Goal: Navigation & Orientation: Find specific page/section

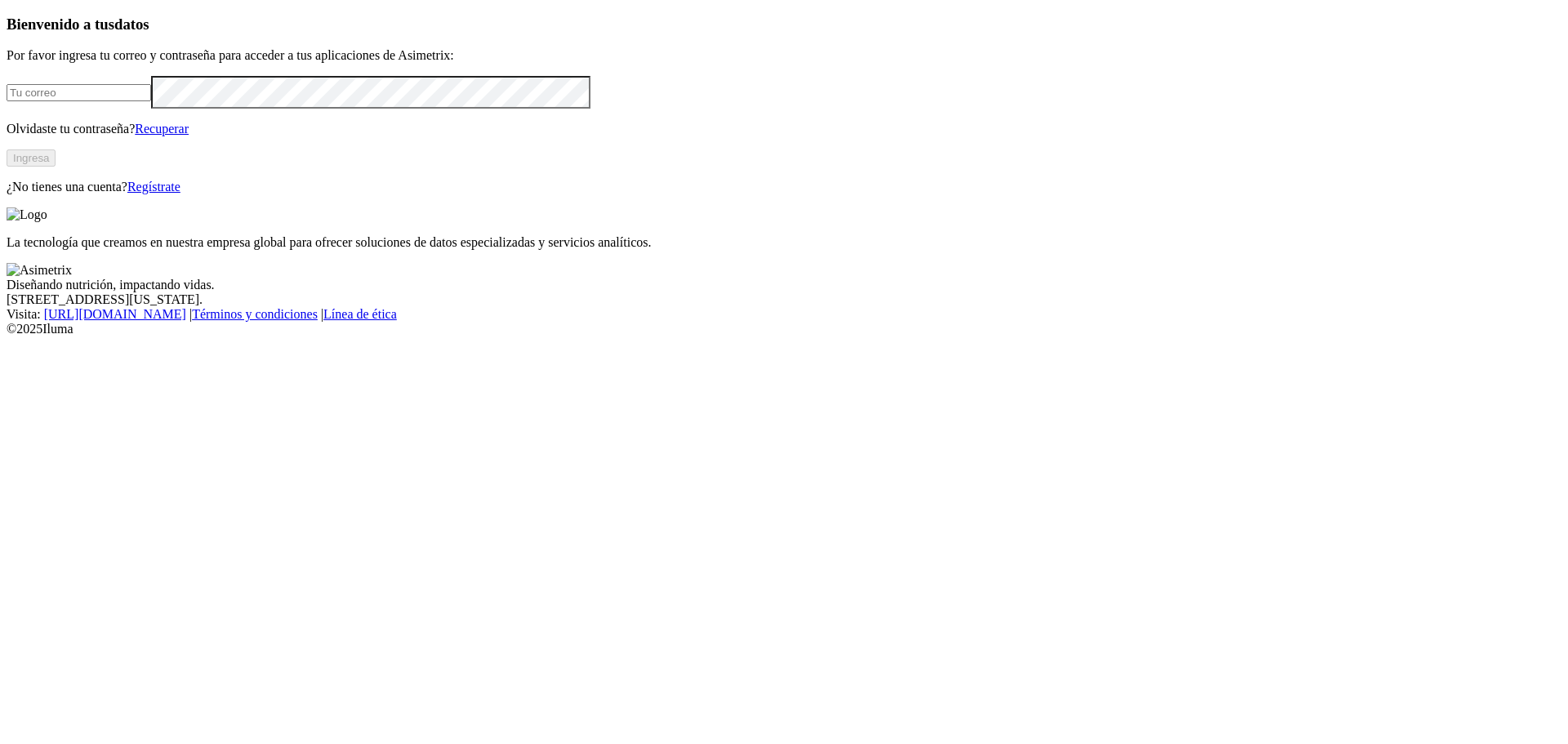
type input "[EMAIL_ADDRESS][DOMAIN_NAME]"
click at [55, 167] on button "Ingresa" at bounding box center [31, 158] width 49 height 17
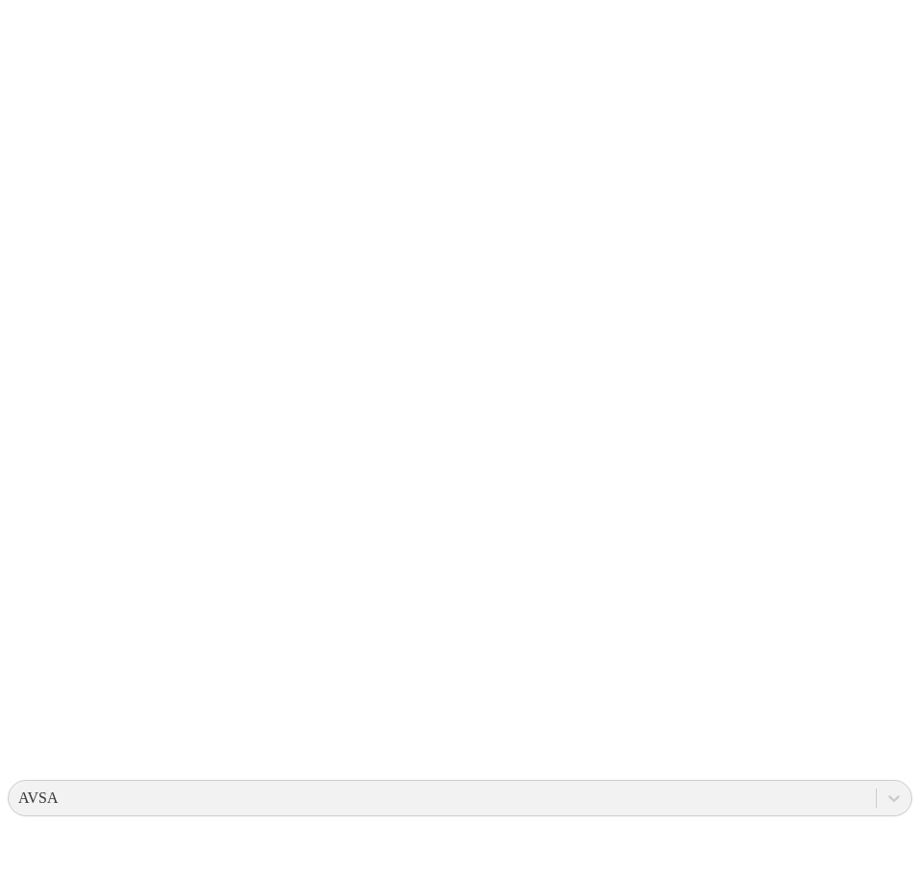
click at [38, 362] on icon at bounding box center [38, 392] width 60 height 60
click at [40, 23] on icon at bounding box center [38, 392] width 60 height 768
click at [15, 362] on icon at bounding box center [38, 392] width 60 height 60
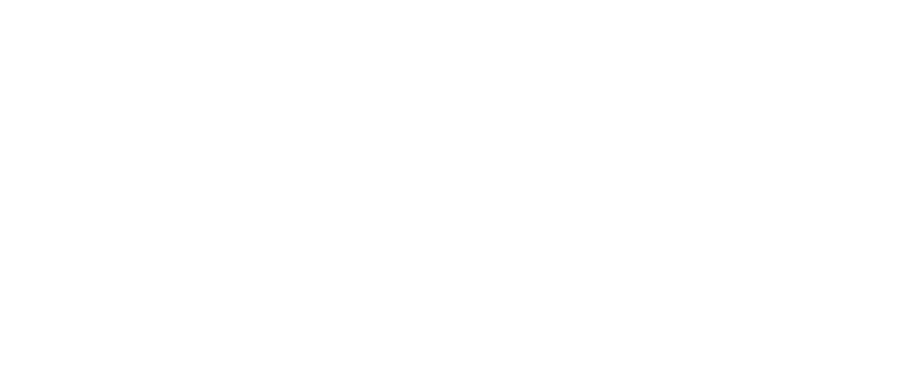
scroll to position [42, 0]
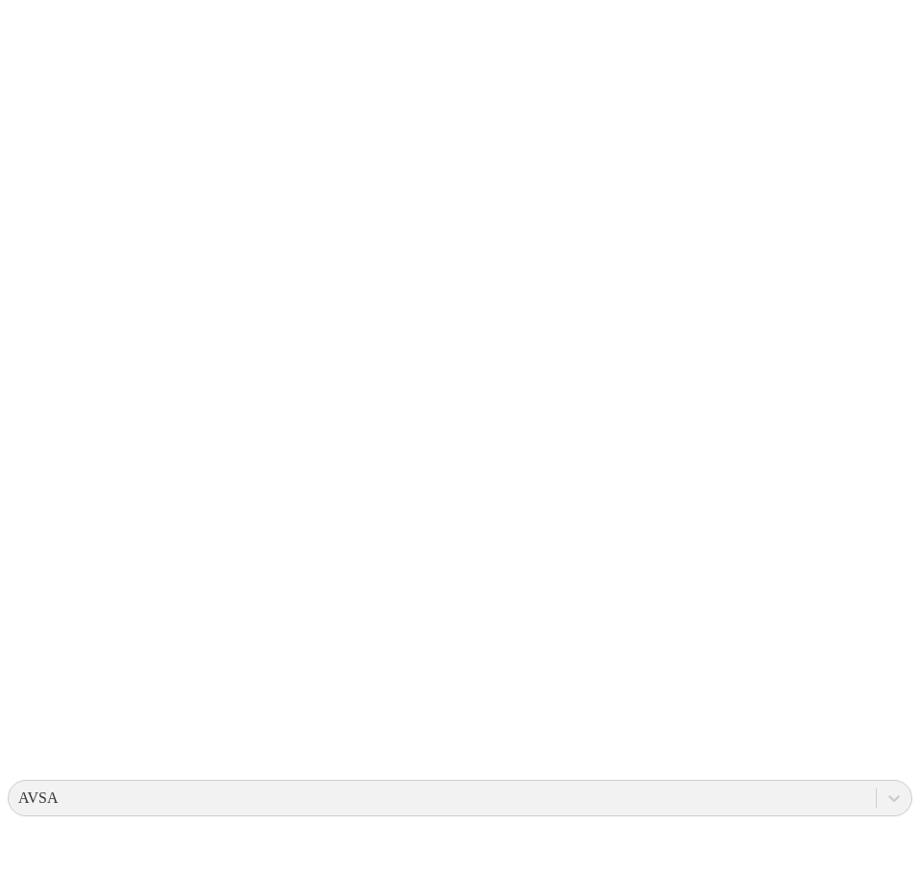
click at [50, 36] on icon at bounding box center [38, 392] width 60 height 768
click at [24, 32] on icon at bounding box center [38, 392] width 60 height 768
